Goal: Information Seeking & Learning: Learn about a topic

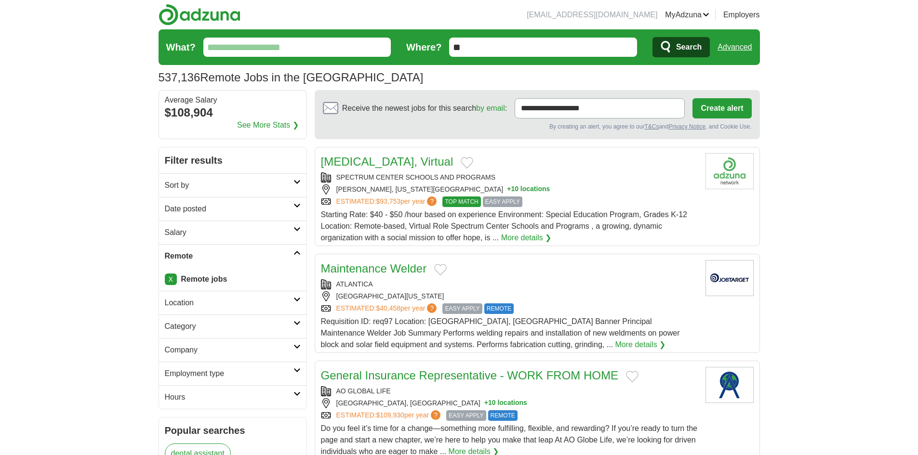
click at [260, 370] on h2 "Employment type" at bounding box center [229, 374] width 129 height 12
click at [294, 48] on input "What?" at bounding box center [297, 47] width 188 height 19
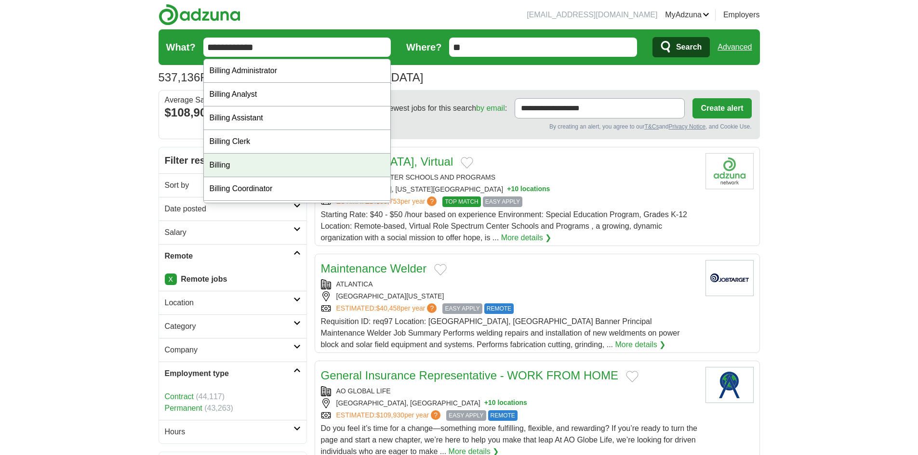
click at [219, 159] on div "Billing" at bounding box center [297, 166] width 187 height 24
type input "*******"
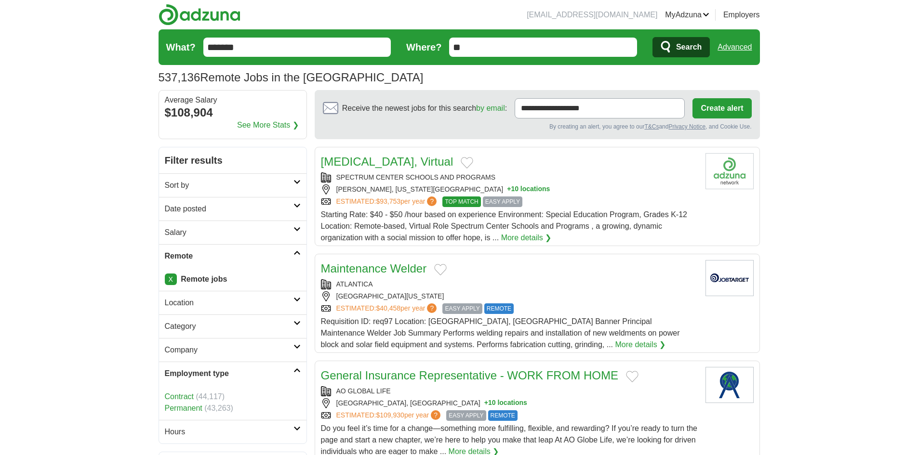
click at [695, 46] on span "Search" at bounding box center [689, 47] width 26 height 19
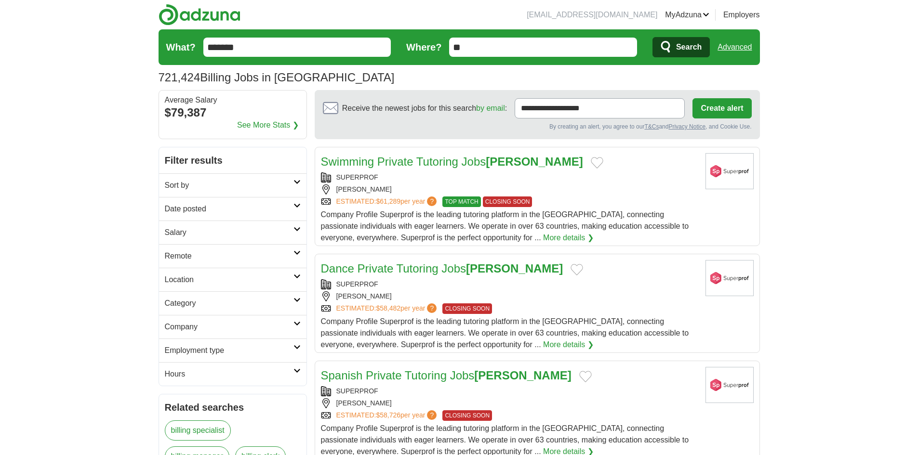
click at [243, 51] on input "*******" at bounding box center [297, 47] width 188 height 19
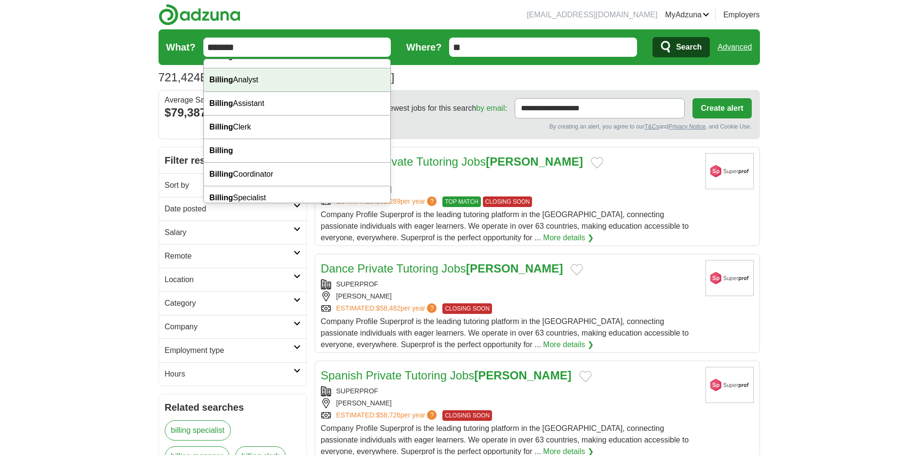
scroll to position [22, 0]
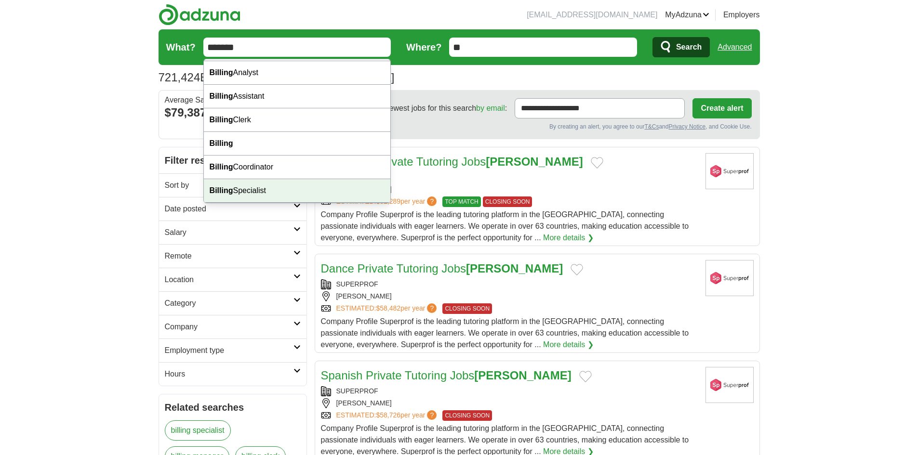
click at [268, 185] on div "Billing Specialist" at bounding box center [297, 191] width 187 height 24
type input "**********"
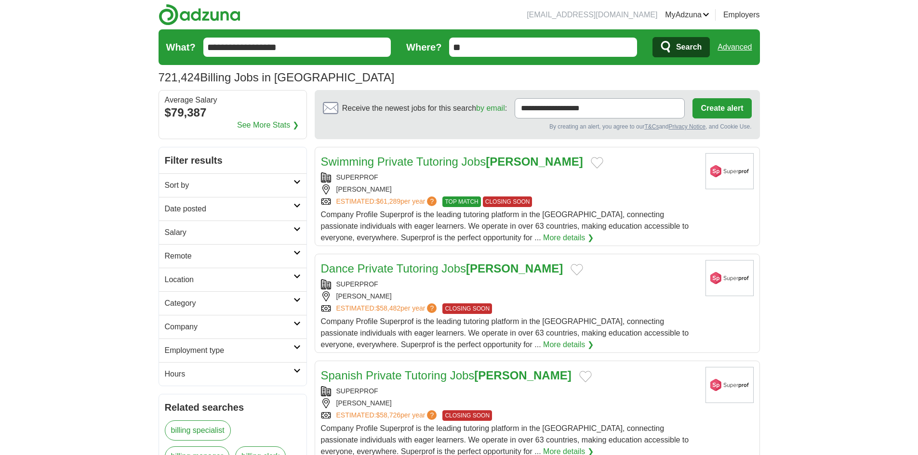
click at [685, 52] on span "Search" at bounding box center [689, 47] width 26 height 19
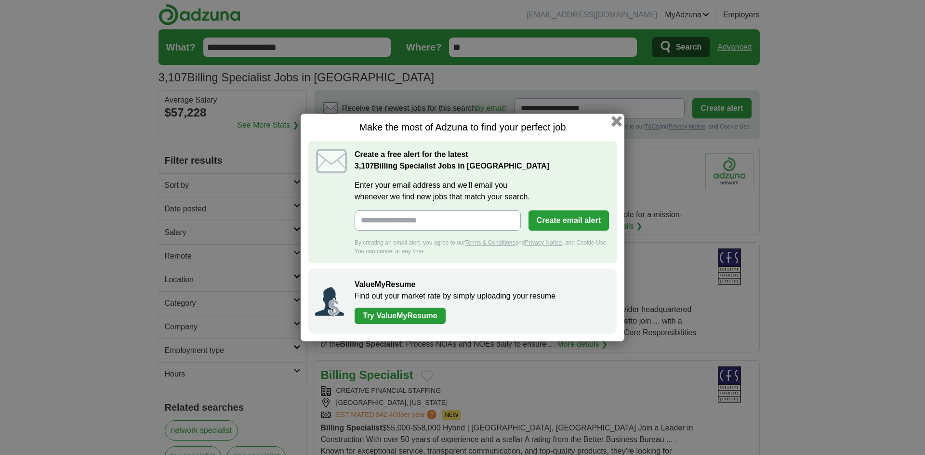
click at [620, 119] on button "button" at bounding box center [616, 121] width 11 height 11
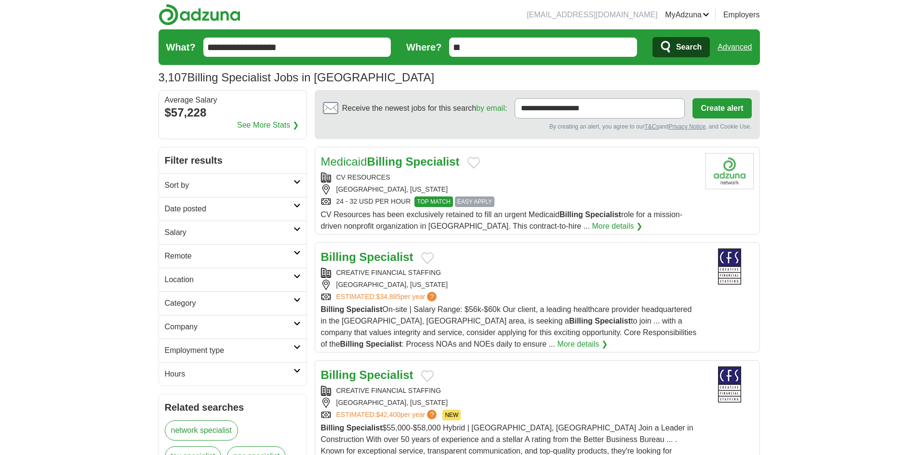
click at [299, 252] on icon at bounding box center [296, 253] width 7 height 5
click at [205, 40] on input "**********" at bounding box center [297, 47] width 188 height 19
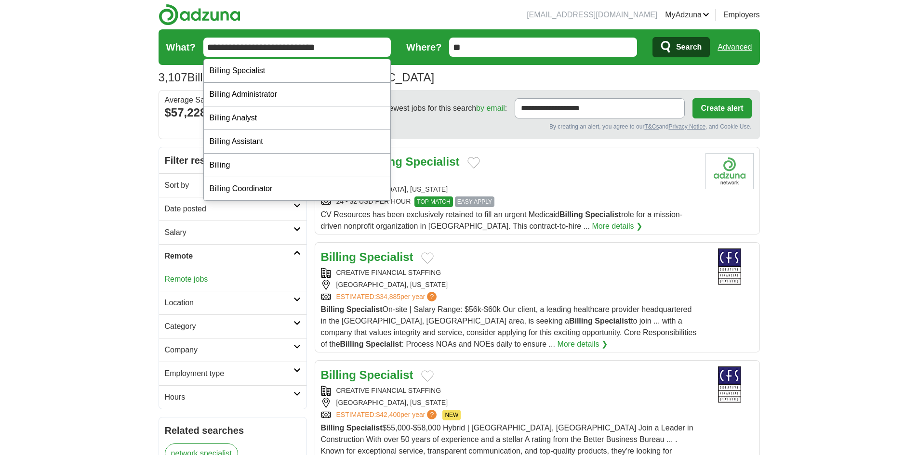
type input "**********"
click at [652, 37] on button "Search" at bounding box center [680, 47] width 57 height 20
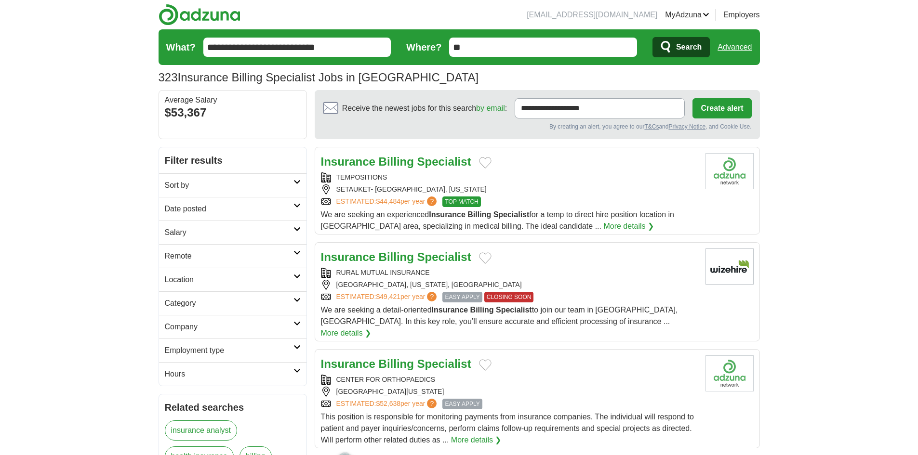
scroll to position [96, 0]
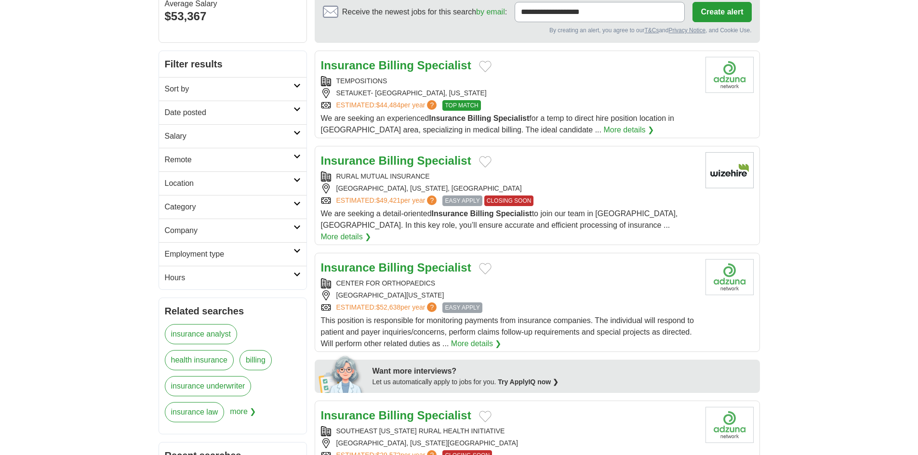
click at [436, 303] on span "?" at bounding box center [432, 308] width 10 height 10
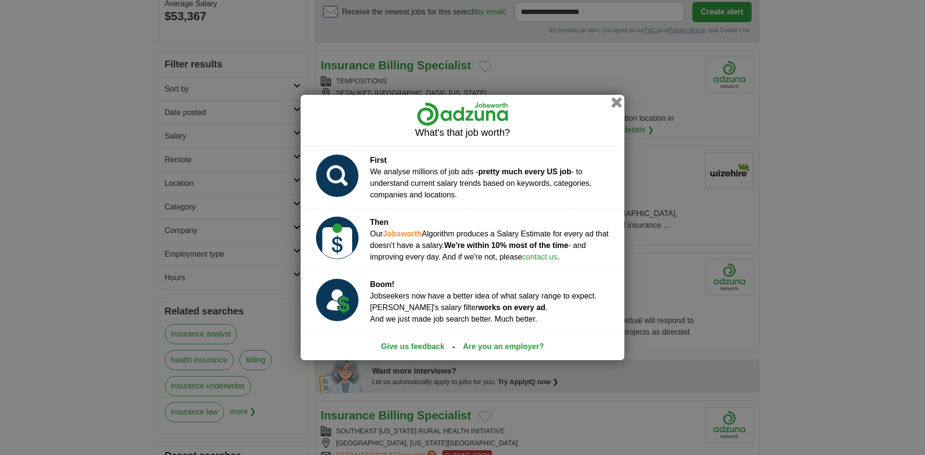
click at [616, 102] on button "button" at bounding box center [616, 102] width 11 height 11
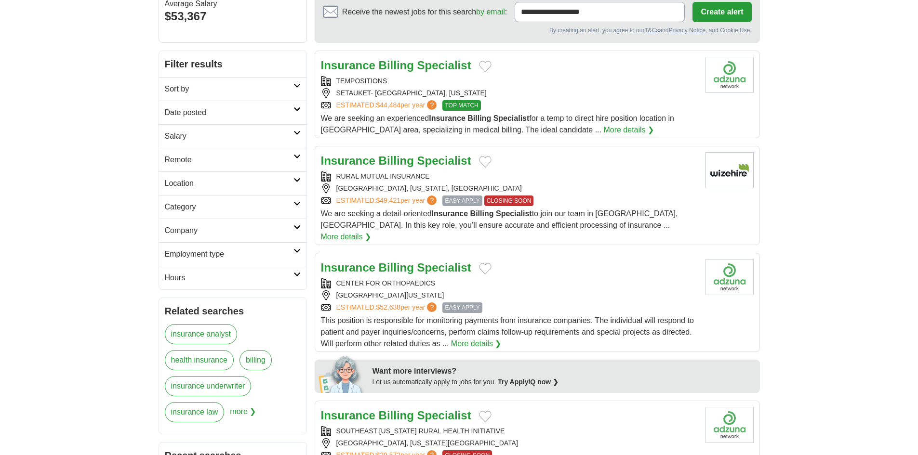
click at [487, 263] on button "Add to favorite jobs" at bounding box center [485, 269] width 13 height 12
click at [468, 303] on span "EASY APPLY" at bounding box center [462, 308] width 40 height 11
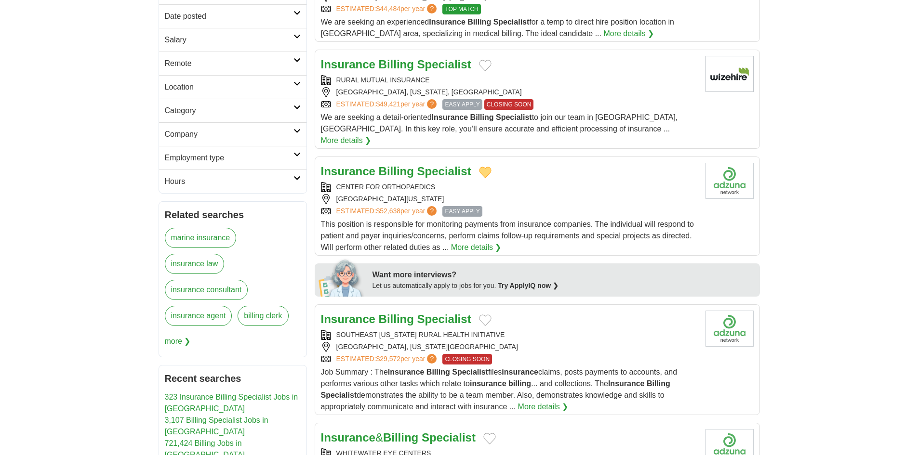
click at [488, 315] on button "Add to favorite jobs" at bounding box center [485, 321] width 13 height 12
click at [549, 401] on link "More details ❯" at bounding box center [543, 407] width 51 height 12
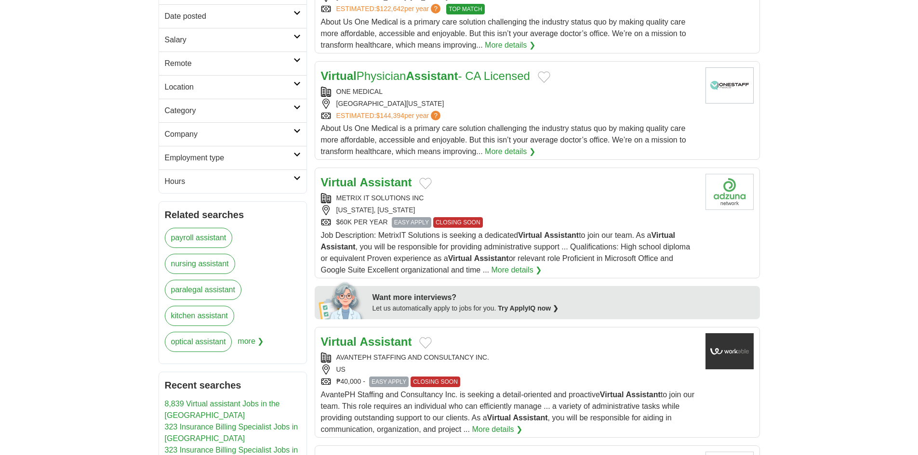
scroll to position [289, 0]
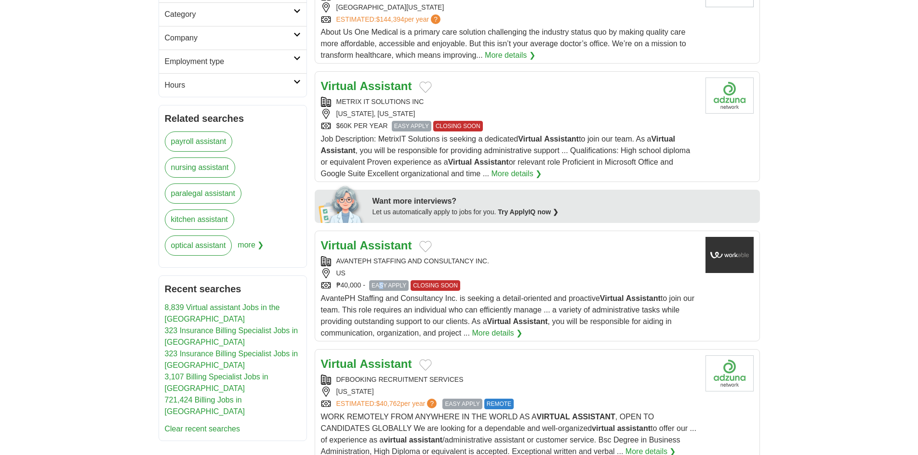
click at [382, 285] on span "EASY APPLY" at bounding box center [389, 285] width 40 height 11
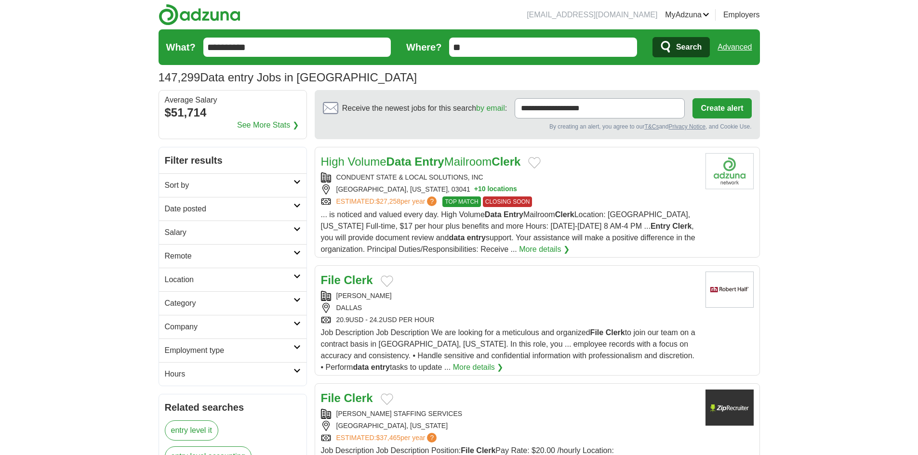
click at [502, 194] on button "+ 10 locations" at bounding box center [495, 190] width 43 height 10
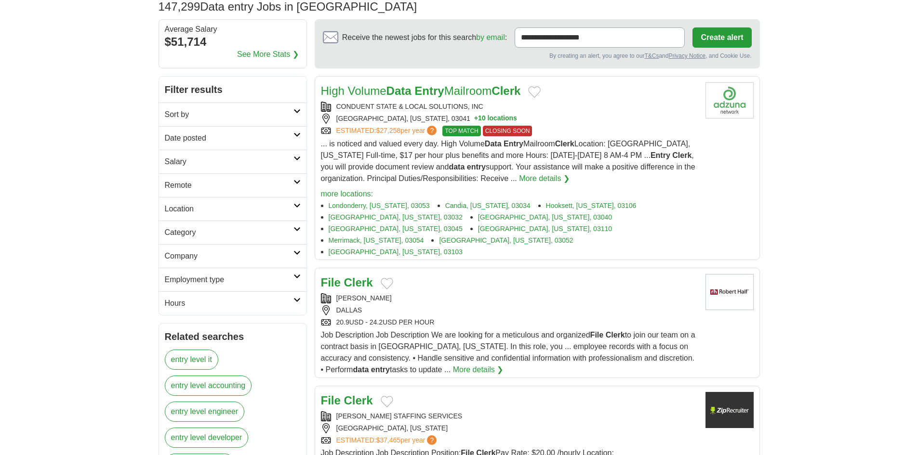
scroll to position [96, 0]
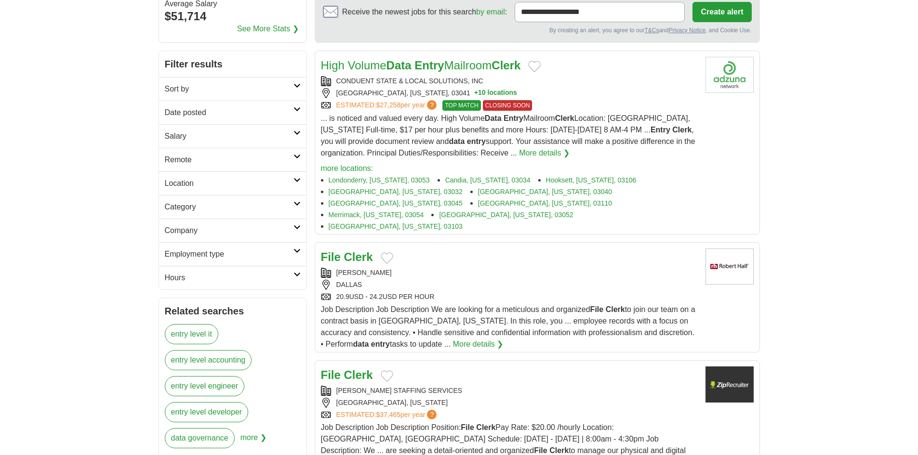
click at [285, 161] on h2 "Remote" at bounding box center [229, 160] width 129 height 12
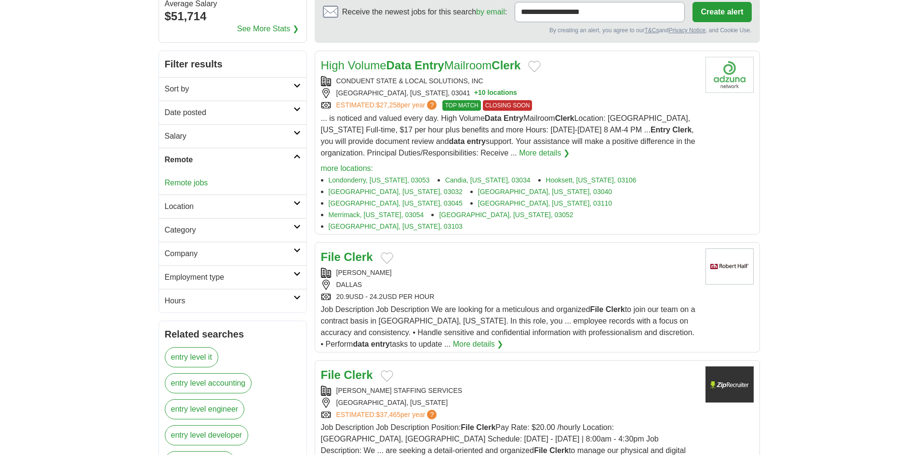
click at [196, 184] on link "Remote jobs" at bounding box center [186, 183] width 43 height 8
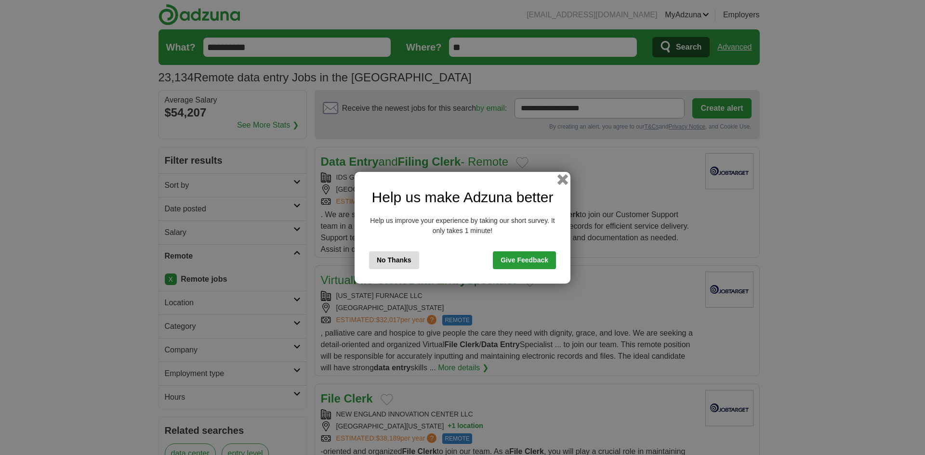
click at [562, 180] on button "button" at bounding box center [562, 179] width 11 height 11
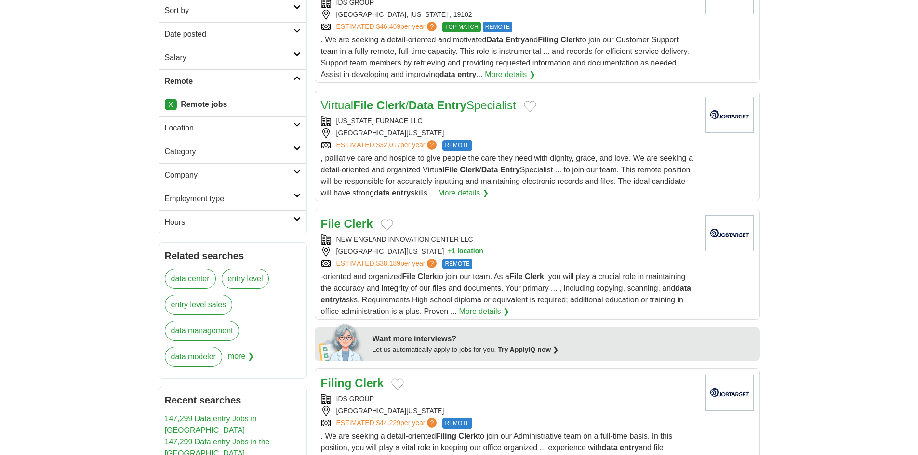
scroll to position [193, 0]
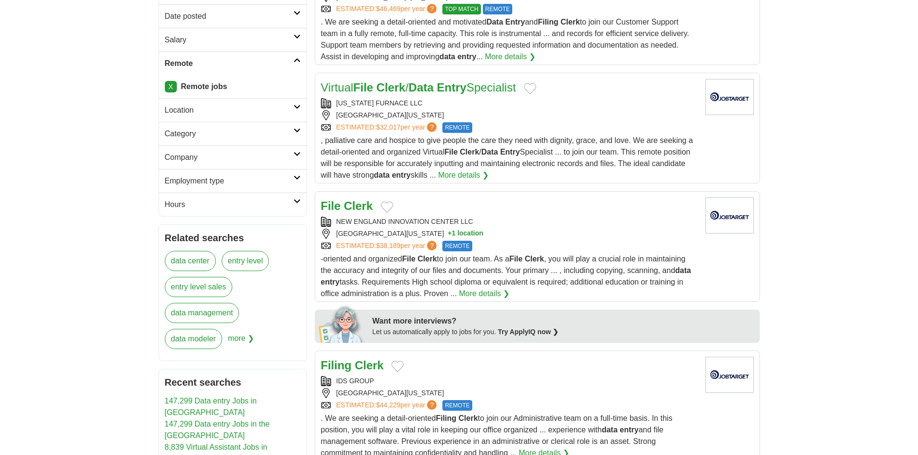
click at [468, 232] on button "+ 1 location" at bounding box center [466, 234] width 36 height 10
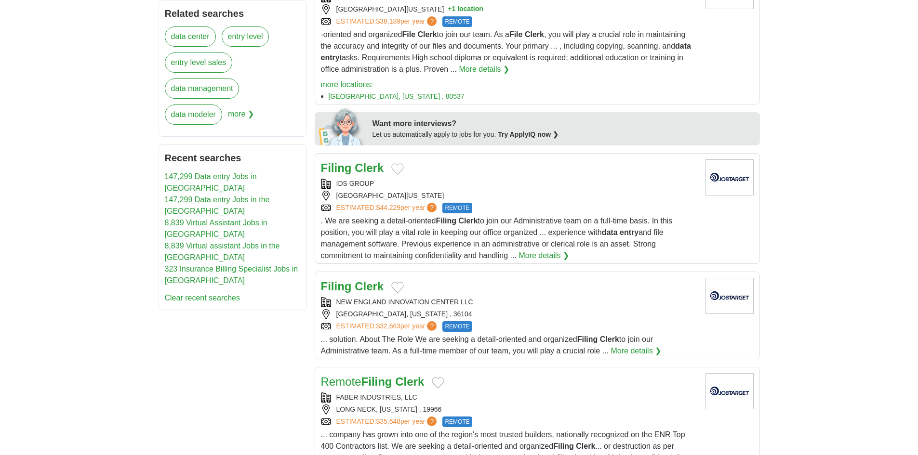
scroll to position [482, 0]
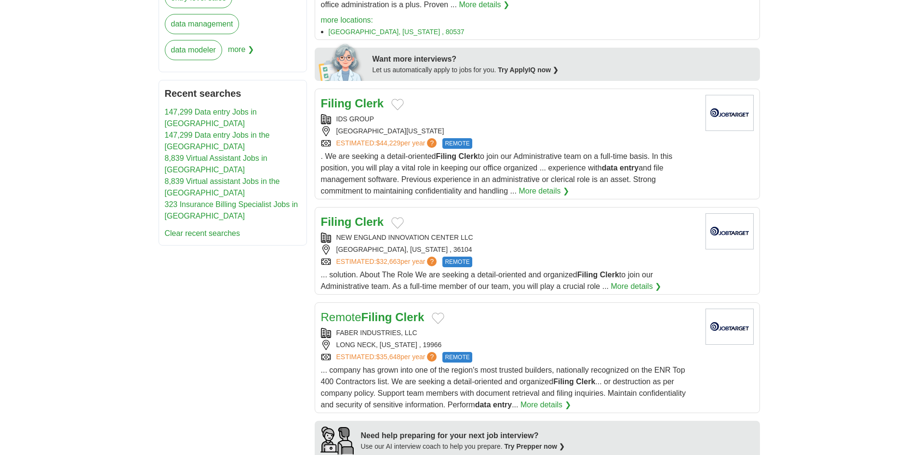
click at [356, 102] on strong "Clerk" at bounding box center [369, 103] width 29 height 13
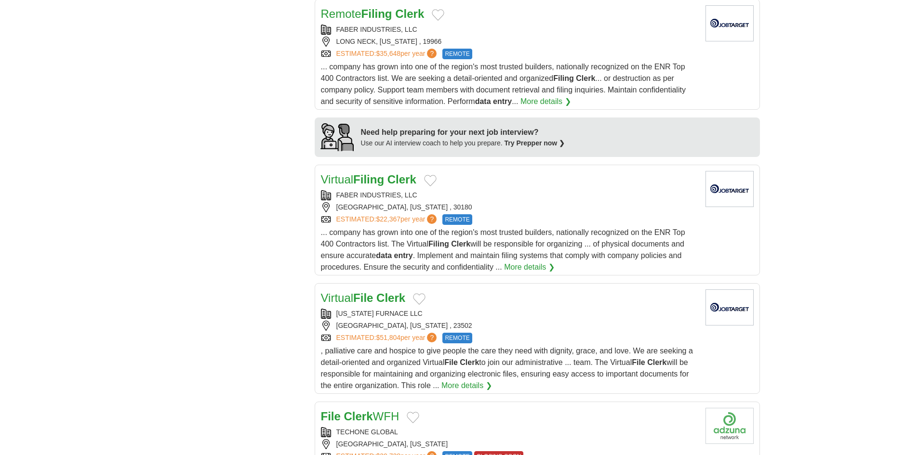
scroll to position [867, 0]
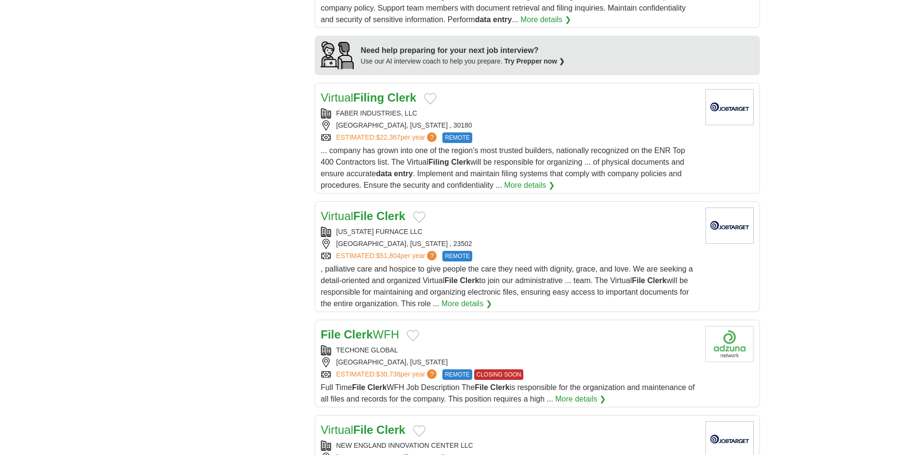
click at [455, 299] on link "More details ❯" at bounding box center [466, 304] width 51 height 12
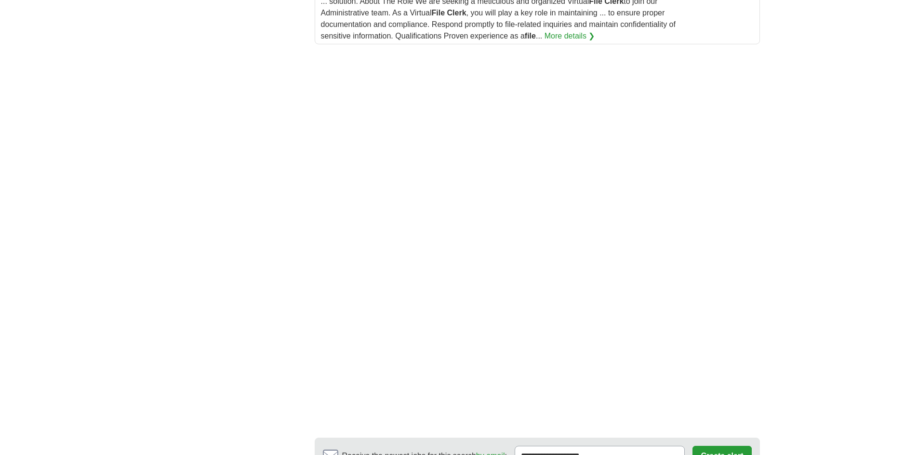
scroll to position [1542, 0]
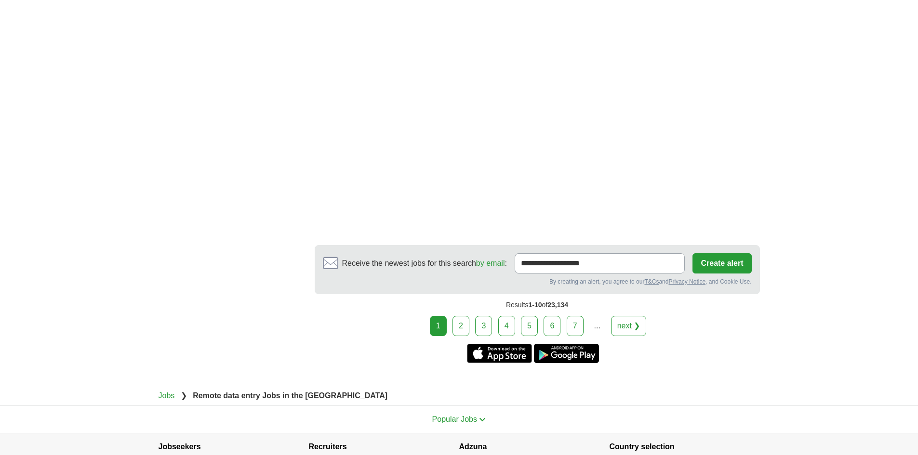
click at [458, 319] on link "2" at bounding box center [460, 326] width 17 height 20
